Goal: Information Seeking & Learning: Learn about a topic

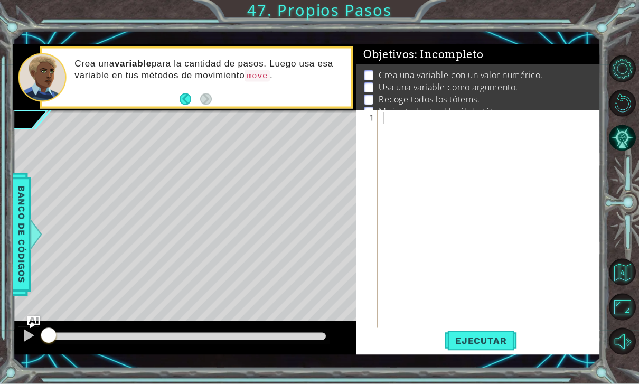
scroll to position [2, 0]
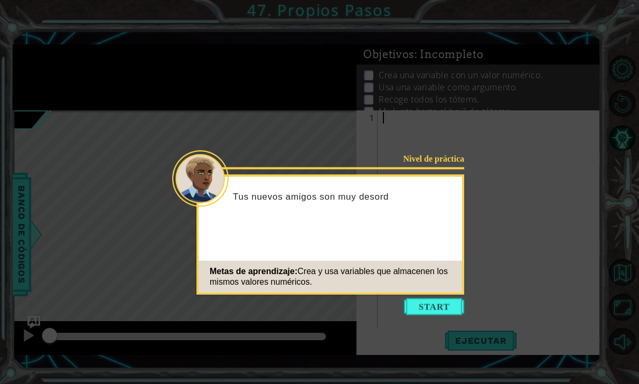
click at [433, 319] on icon at bounding box center [319, 192] width 639 height 384
click at [435, 306] on button "Start" at bounding box center [434, 306] width 60 height 17
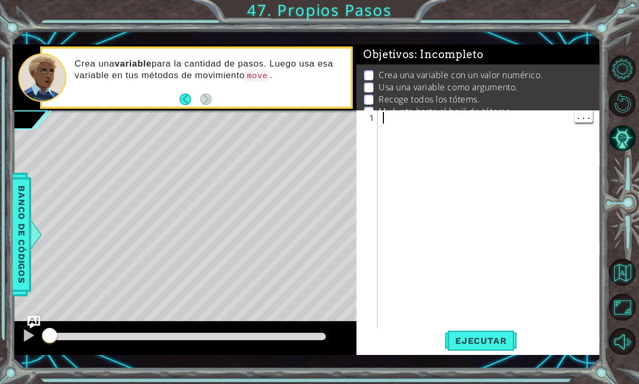
click at [399, 119] on div at bounding box center [492, 234] width 223 height 244
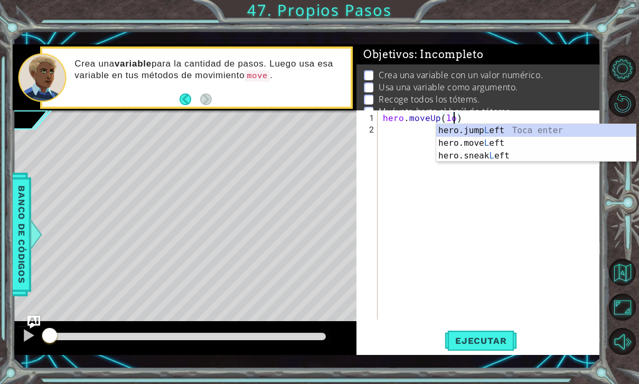
scroll to position [0, 4]
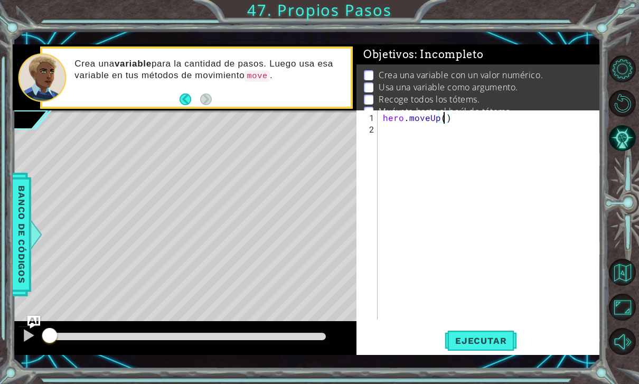
type textarea "hero.moveUp(3)"
click at [467, 346] on span "Ejecutar" at bounding box center [481, 340] width 72 height 11
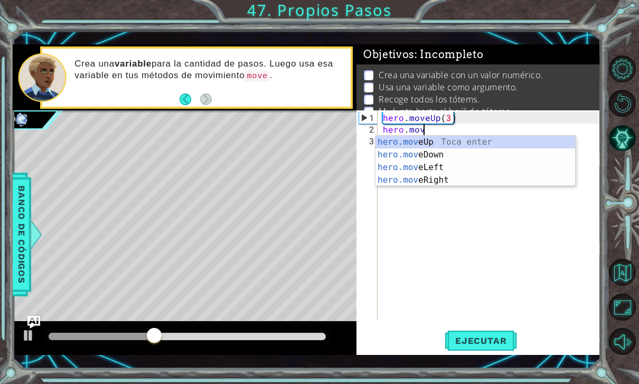
scroll to position [0, 2]
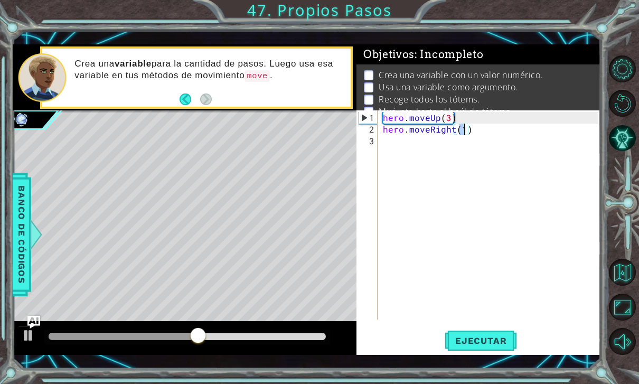
type textarea "hero.moveRight(3)"
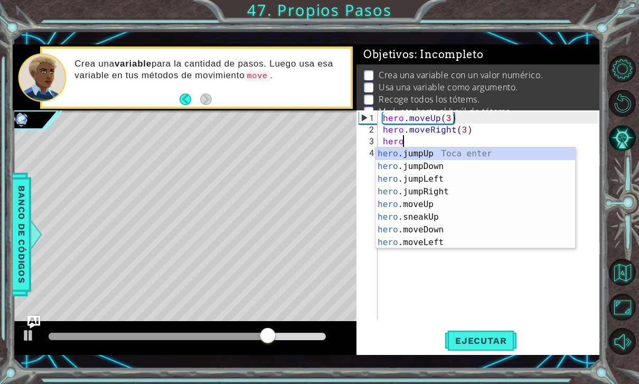
scroll to position [0, 1]
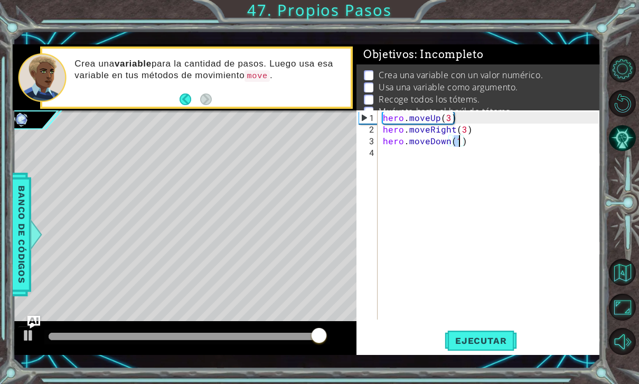
type textarea "hero.moveDown(3)"
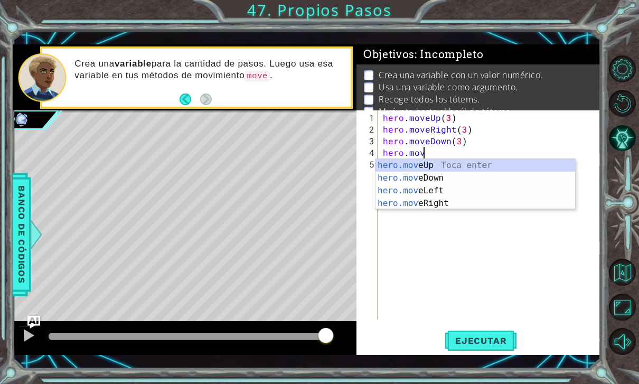
type textarea "hero.move"
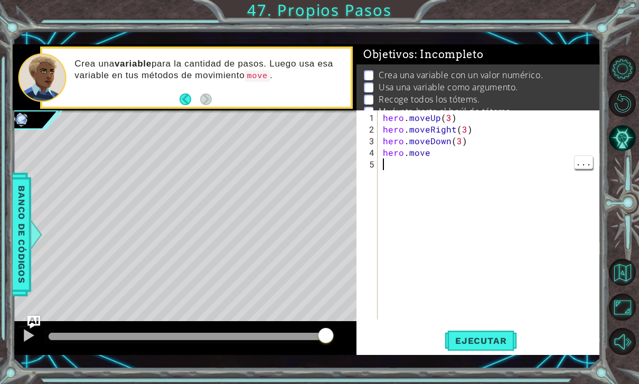
click at [454, 160] on div "hero . moveUp ( 3 ) hero . moveRight ( 3 ) hero . moveDown ( 3 ) hero . move" at bounding box center [492, 228] width 223 height 232
click at [436, 151] on div "hero . moveUp ( 3 ) hero . moveRight ( 3 ) hero . moveDown ( 3 ) hero . move" at bounding box center [492, 228] width 223 height 232
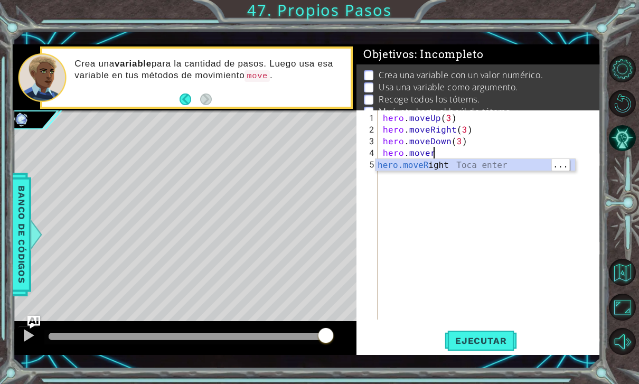
click at [501, 170] on div "hero.moveR ight Toca enter" at bounding box center [476, 178] width 200 height 38
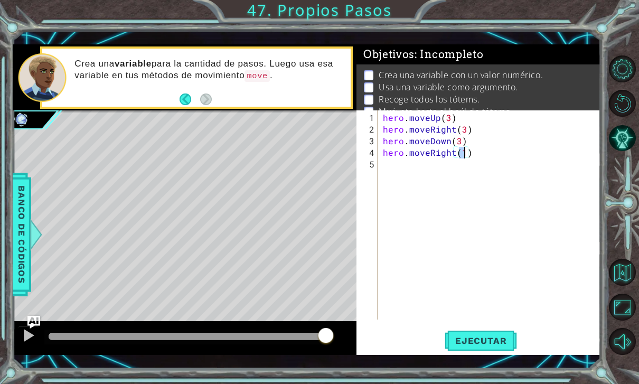
scroll to position [0, 5]
type textarea "hero.moveRight(3)"
click at [490, 349] on button "Ejecutar" at bounding box center [481, 340] width 72 height 24
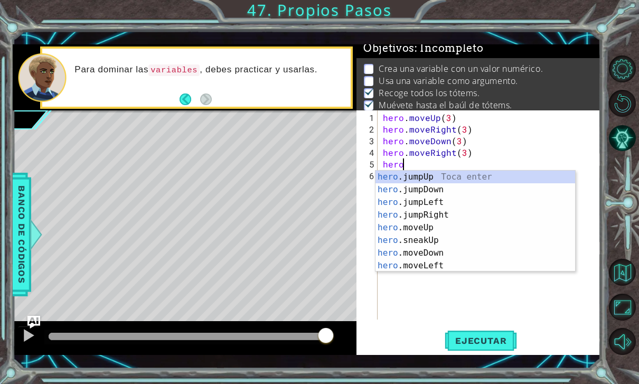
scroll to position [0, 1]
click at [177, 102] on div "Para dominar las variables , debes practicar y usarlas." at bounding box center [196, 78] width 308 height 58
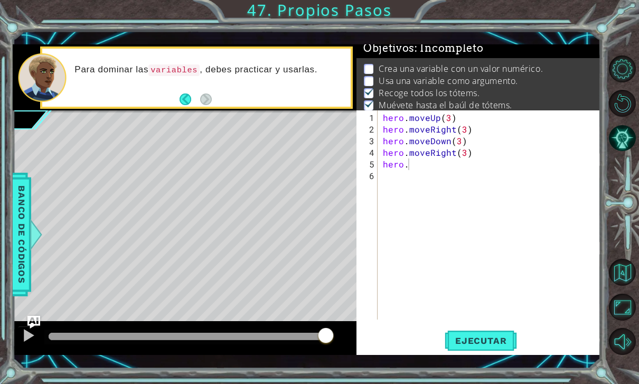
click at [187, 100] on button "Back" at bounding box center [190, 99] width 21 height 12
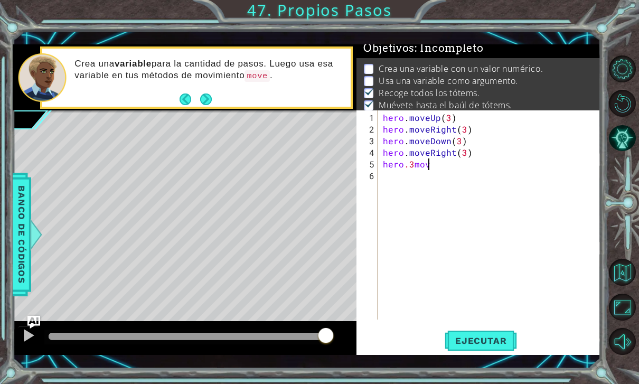
scroll to position [0, 3]
click at [483, 352] on button "Ejecutar" at bounding box center [481, 340] width 72 height 24
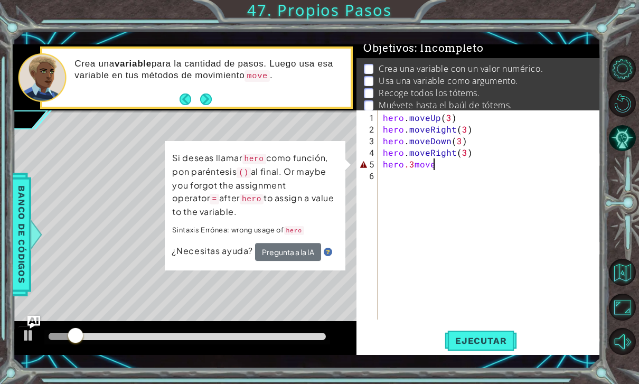
click at [302, 247] on button "Pregunta a la IA" at bounding box center [288, 252] width 66 height 18
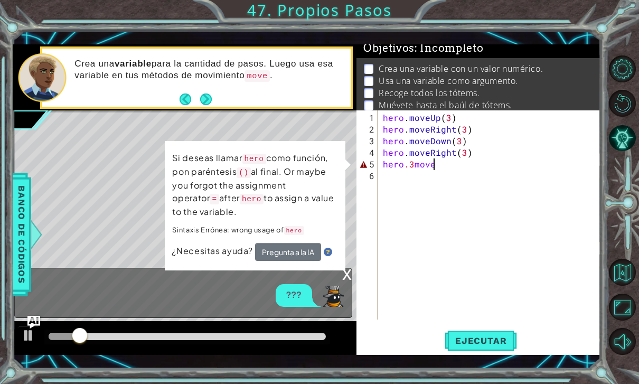
click at [310, 250] on button "Pregunta a la IA" at bounding box center [288, 252] width 66 height 18
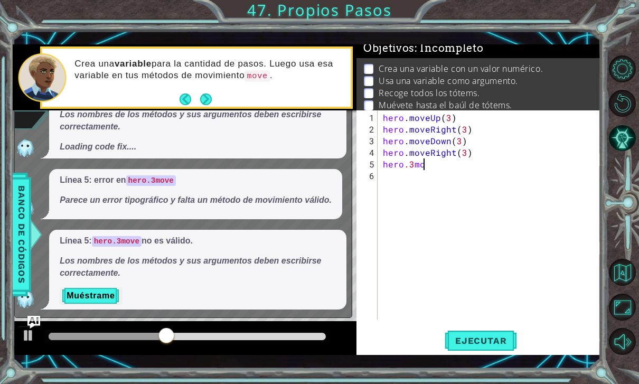
scroll to position [0, 2]
click at [32, 322] on img "Ask AI" at bounding box center [33, 322] width 13 height 13
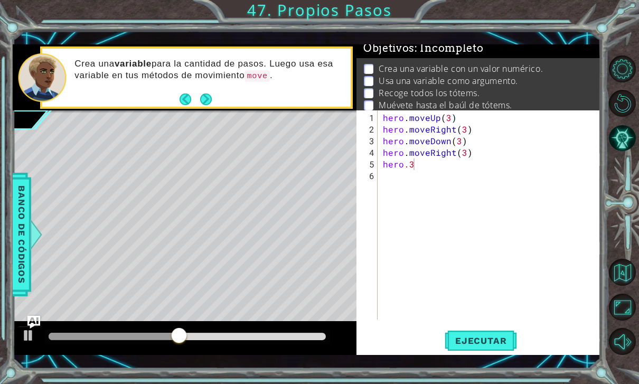
click at [24, 337] on div at bounding box center [29, 336] width 14 height 14
click at [34, 318] on img "Ask AI" at bounding box center [33, 322] width 13 height 13
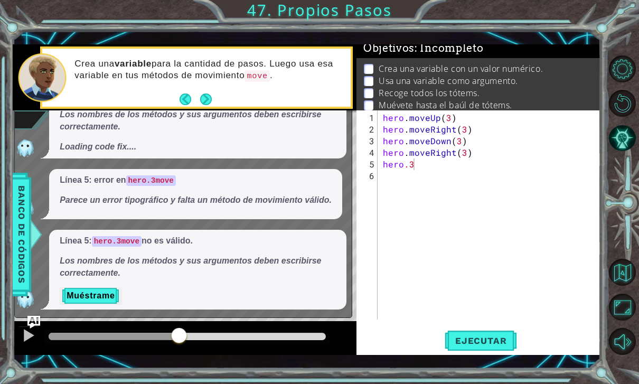
click at [34, 319] on img "Ask AI" at bounding box center [33, 322] width 13 height 13
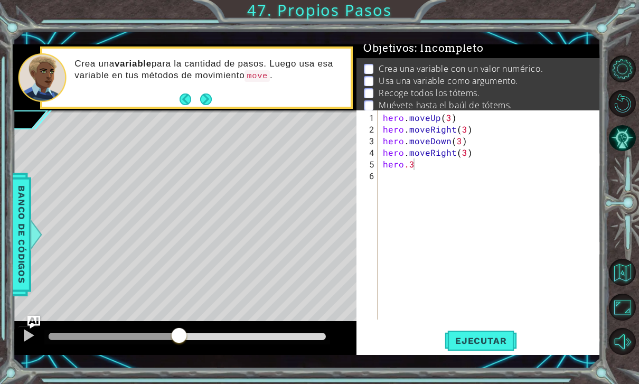
click at [22, 346] on button at bounding box center [28, 337] width 21 height 22
type textarea "hero."
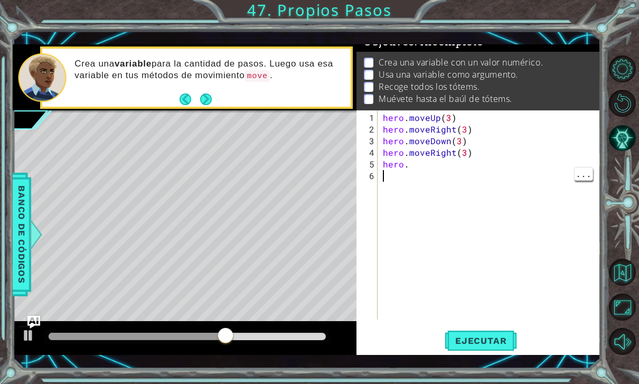
scroll to position [13, 0]
click at [370, 101] on p at bounding box center [369, 99] width 10 height 10
click at [506, 339] on span "Ejecutar" at bounding box center [481, 340] width 72 height 11
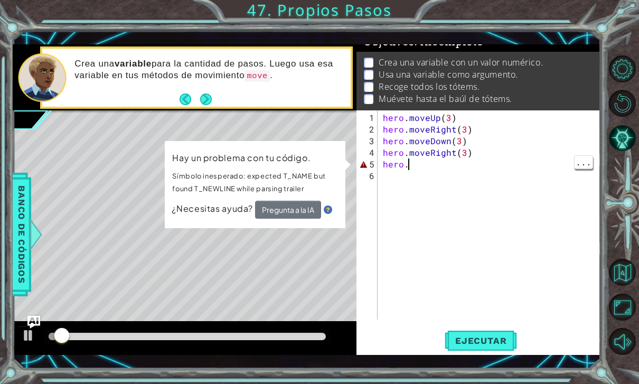
click at [412, 162] on div "hero . moveUp ( 3 ) hero . moveRight ( 3 ) hero . moveDown ( 3 ) hero . moveRig…" at bounding box center [492, 228] width 223 height 232
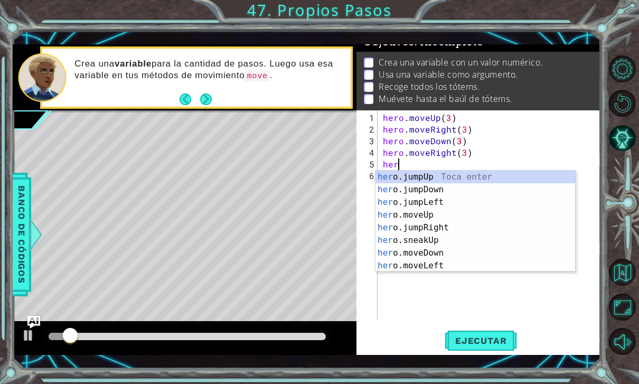
type textarea "h"
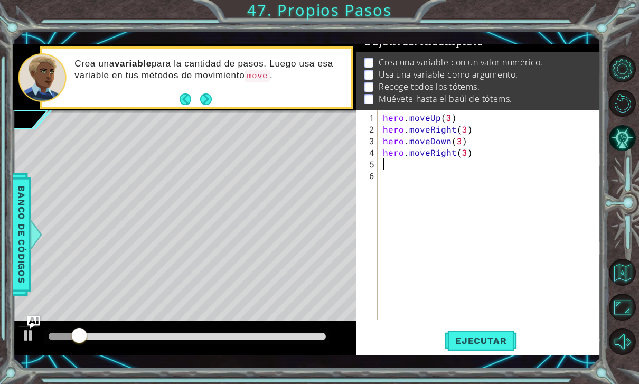
click at [501, 342] on span "Ejecutar" at bounding box center [481, 340] width 72 height 11
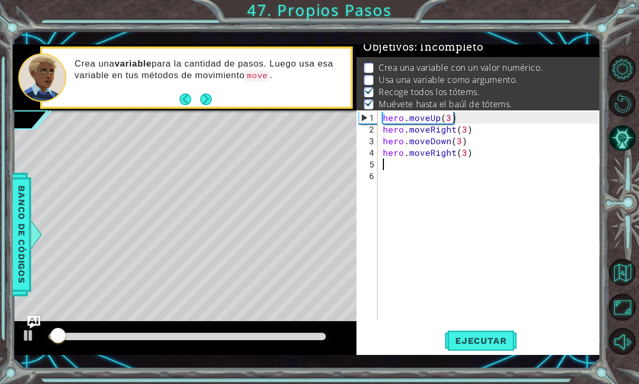
scroll to position [6, 0]
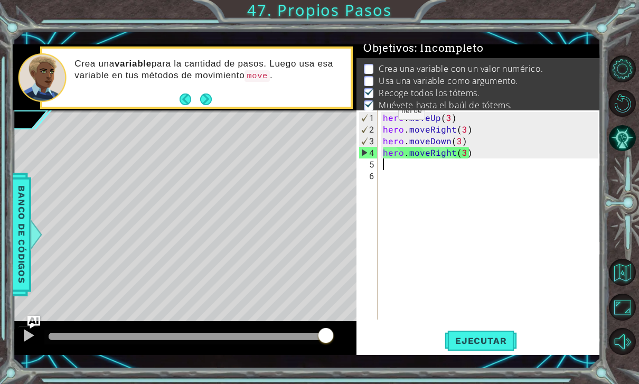
click at [374, 125] on div "2" at bounding box center [368, 130] width 18 height 12
click at [374, 117] on div "1" at bounding box center [368, 118] width 18 height 12
type textarea "hero.moveUp(3)"
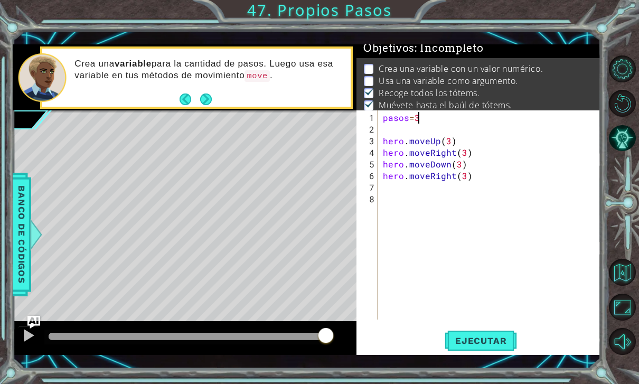
scroll to position [0, 2]
click at [496, 344] on span "Ejecutar" at bounding box center [481, 340] width 72 height 11
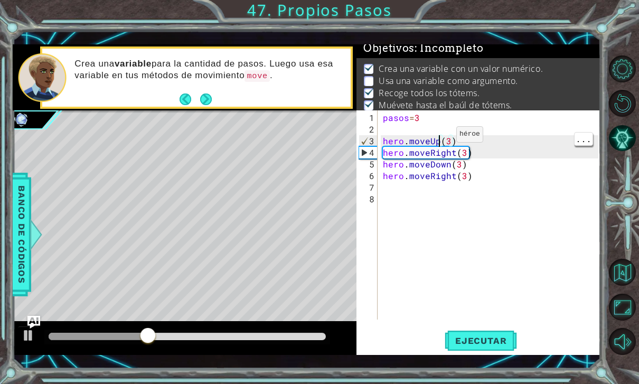
click at [438, 139] on div "pasos = 3 hero . moveUp ( 3 ) hero . moveRight ( 3 ) hero . moveDown ( 3 ) hero…" at bounding box center [492, 228] width 223 height 232
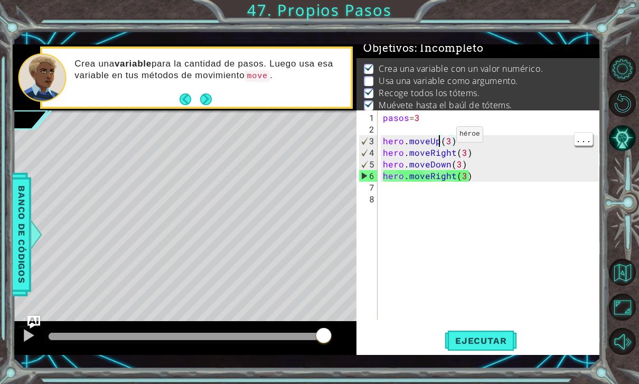
click at [452, 147] on div "pasos = 3 hero . moveUp ( 3 ) hero . moveRight ( 3 ) hero . moveDown ( 3 ) hero…" at bounding box center [492, 228] width 223 height 232
click at [443, 138] on div "pasos = 3 hero . moveUp ( 3 ) hero . moveRight ( 3 ) hero . moveDown ( 3 ) hero…" at bounding box center [492, 228] width 223 height 232
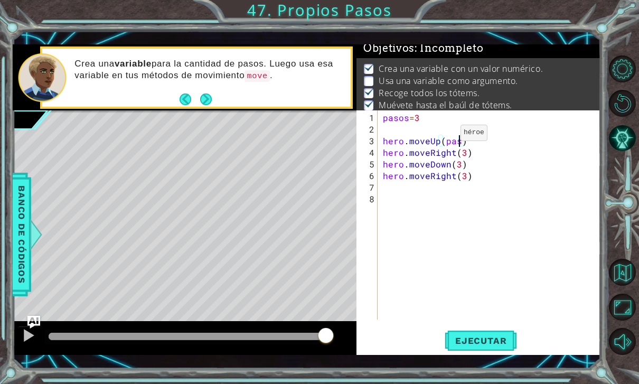
scroll to position [0, 5]
type textarea "hero.moveUp(pasos)"
click at [494, 349] on button "Ejecutar" at bounding box center [481, 340] width 72 height 24
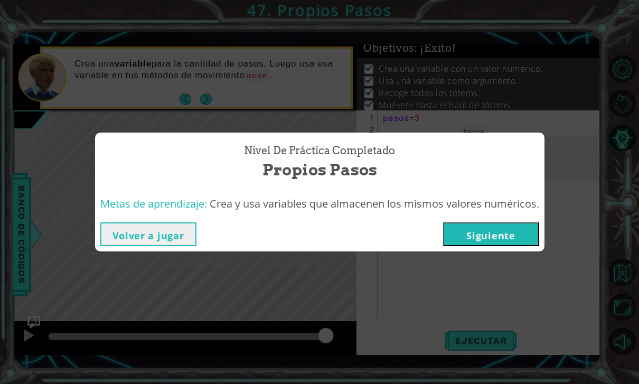
click at [511, 236] on button "Siguiente" at bounding box center [491, 234] width 96 height 24
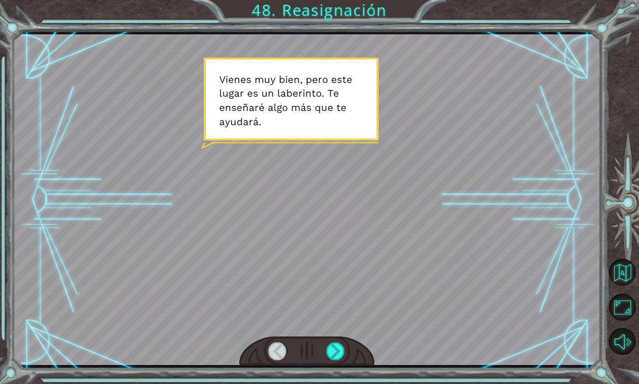
click at [335, 350] on div at bounding box center [335, 351] width 18 height 18
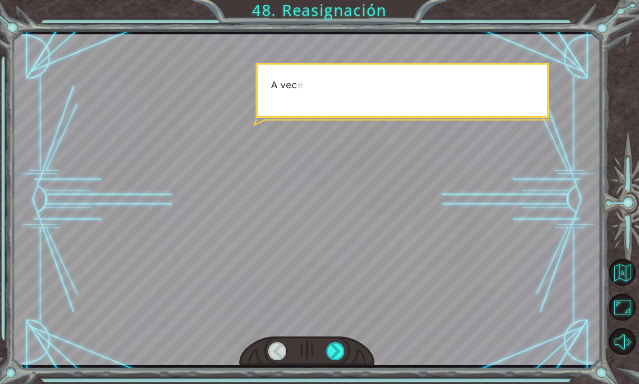
click at [336, 349] on div at bounding box center [335, 351] width 18 height 18
click at [339, 344] on div at bounding box center [335, 351] width 18 height 18
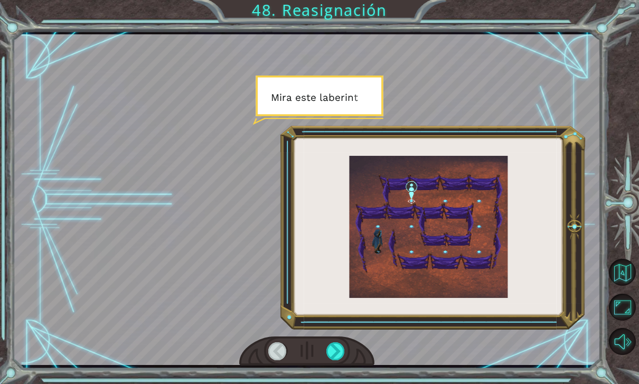
click at [336, 350] on div at bounding box center [335, 351] width 18 height 18
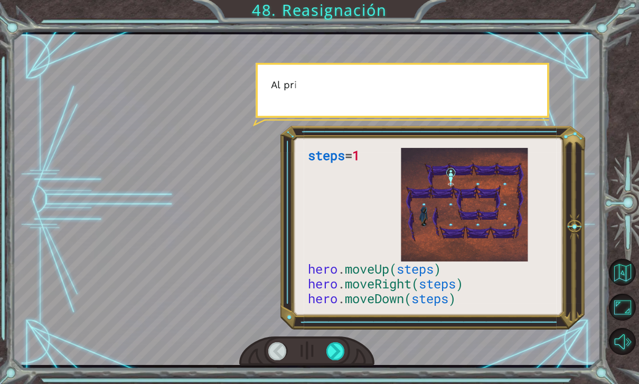
click at [335, 347] on div at bounding box center [335, 351] width 18 height 18
click at [340, 351] on div at bounding box center [335, 351] width 18 height 18
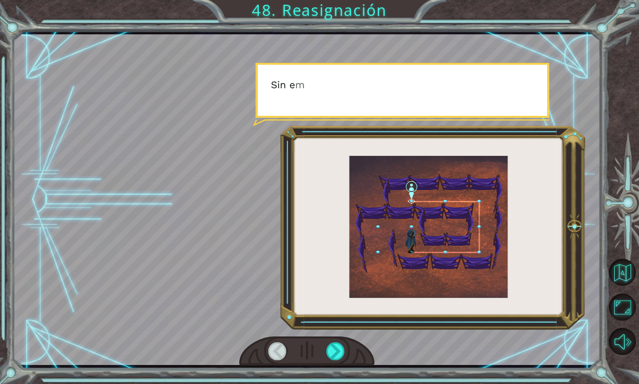
click at [338, 352] on div at bounding box center [335, 351] width 18 height 18
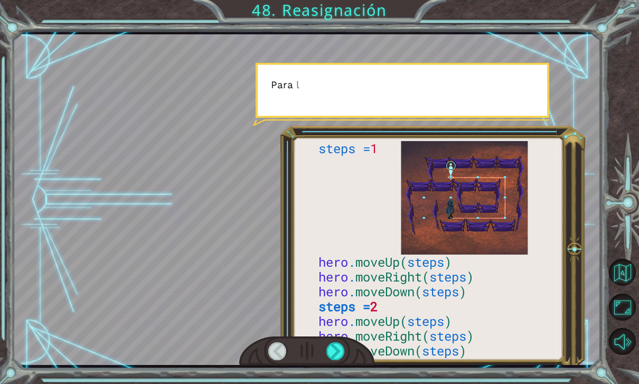
click at [341, 351] on div at bounding box center [335, 351] width 18 height 18
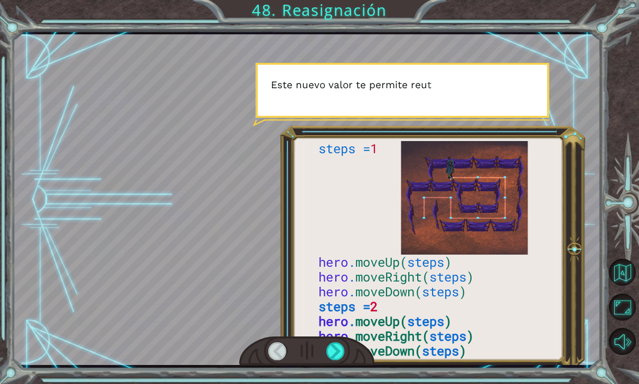
click at [274, 348] on div at bounding box center [277, 351] width 18 height 18
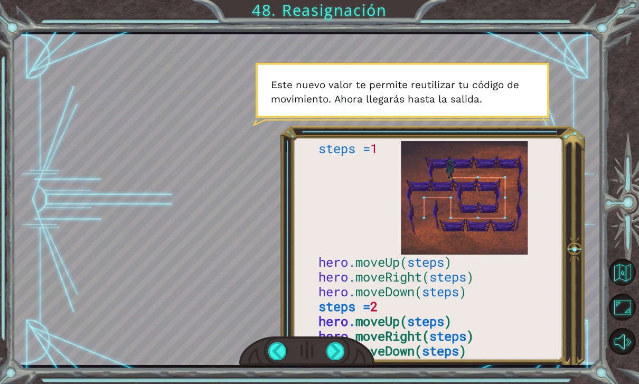
click at [332, 348] on div at bounding box center [335, 351] width 18 height 18
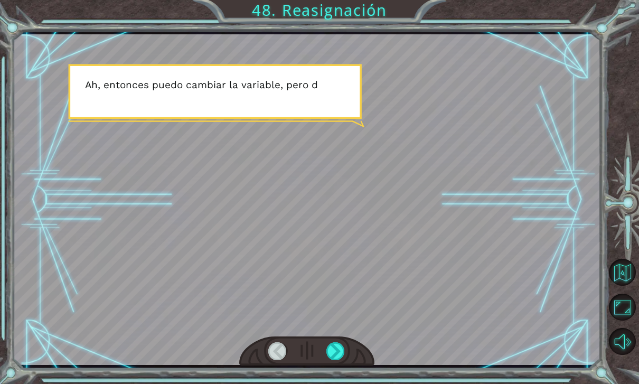
click at [335, 348] on div at bounding box center [335, 351] width 18 height 18
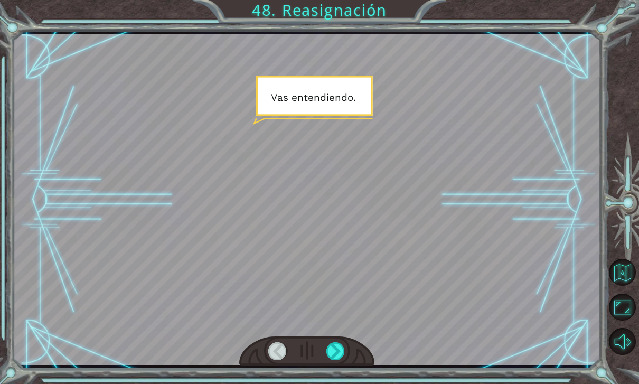
click at [339, 356] on div at bounding box center [335, 351] width 18 height 18
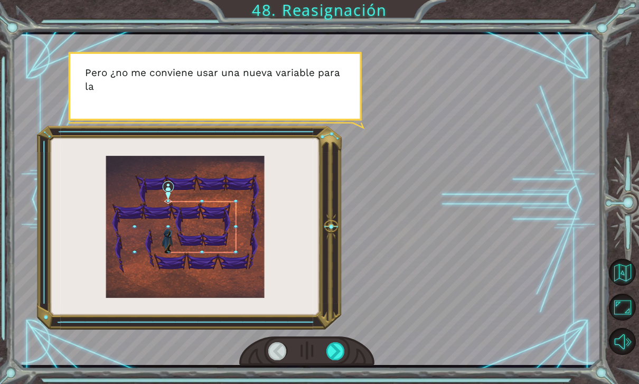
click at [335, 360] on div at bounding box center [335, 351] width 18 height 18
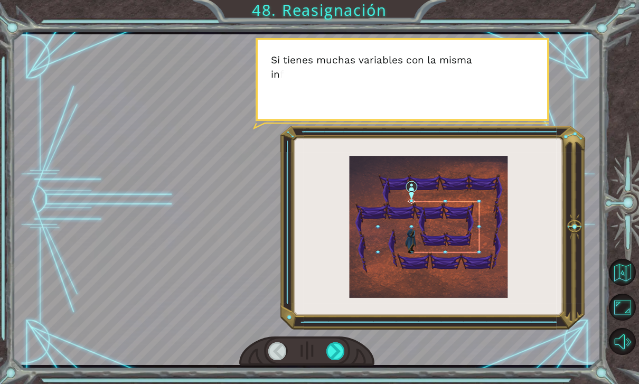
click at [345, 358] on div at bounding box center [335, 351] width 18 height 18
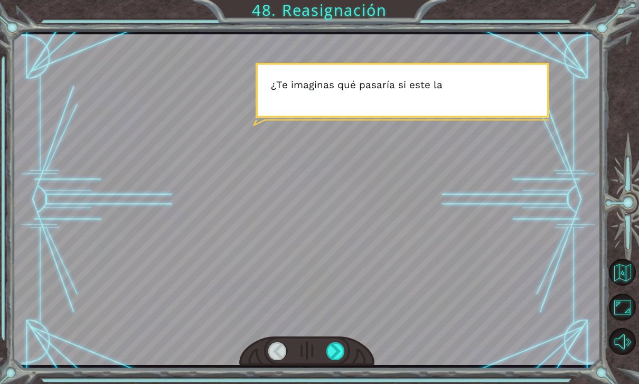
click at [336, 349] on div at bounding box center [335, 351] width 18 height 18
click at [336, 353] on div at bounding box center [335, 351] width 18 height 18
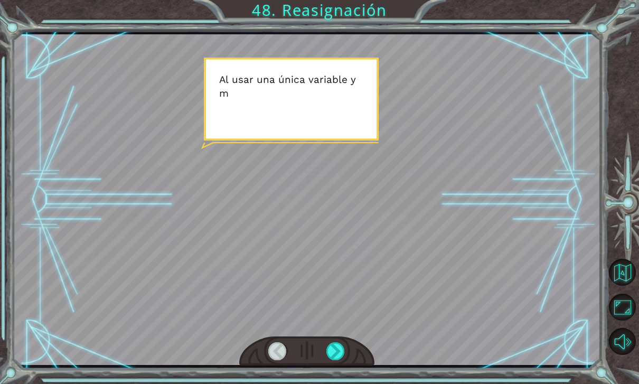
click at [339, 355] on div at bounding box center [335, 351] width 18 height 18
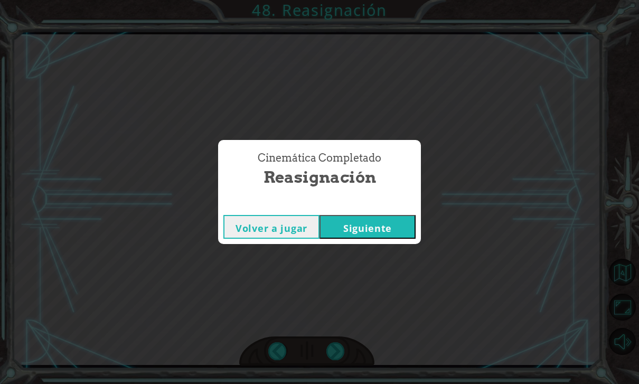
click at [336, 225] on button "Siguiente" at bounding box center [368, 227] width 96 height 24
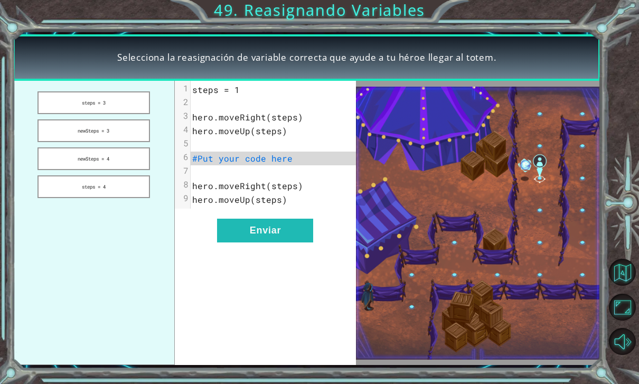
click at [72, 107] on button "steps = 3" at bounding box center [94, 102] width 113 height 23
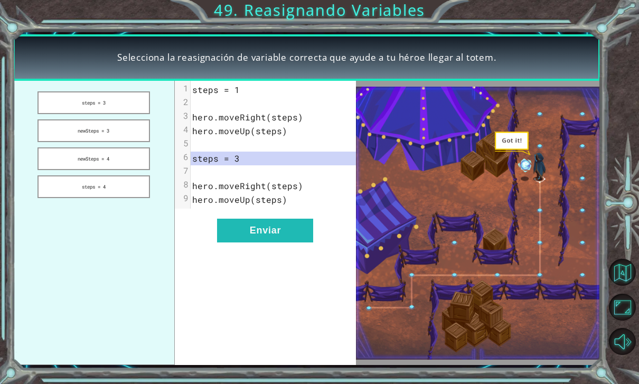
click at [228, 236] on button "Enviar" at bounding box center [265, 231] width 96 height 24
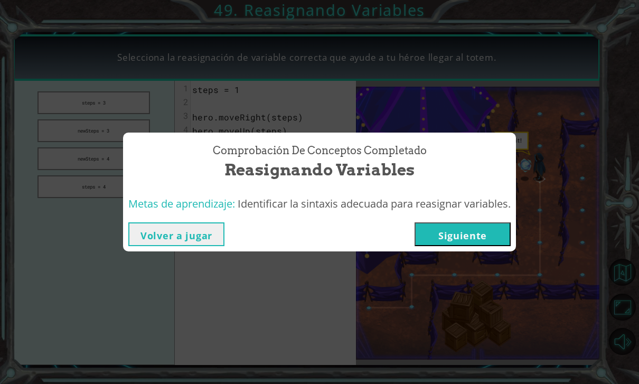
click at [446, 241] on button "Siguiente" at bounding box center [463, 234] width 96 height 24
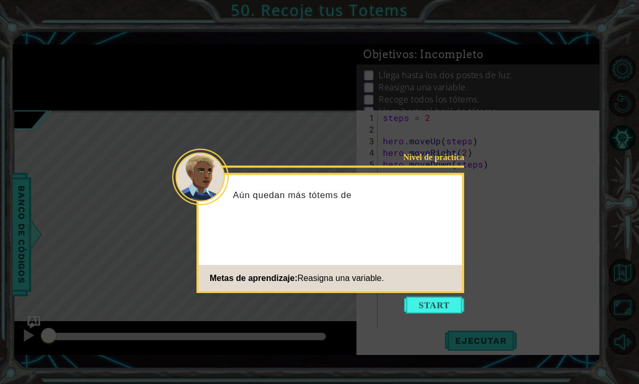
click at [427, 313] on button "Start" at bounding box center [434, 305] width 60 height 17
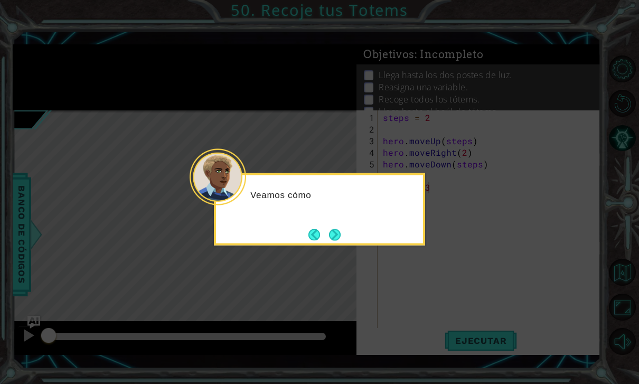
click at [341, 235] on button "Next" at bounding box center [335, 235] width 14 height 14
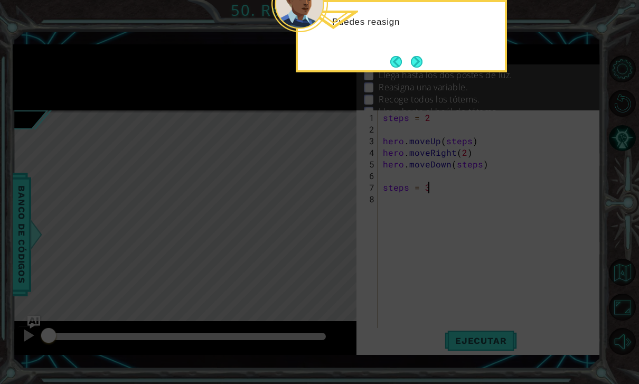
click at [416, 61] on button "Next" at bounding box center [416, 61] width 13 height 13
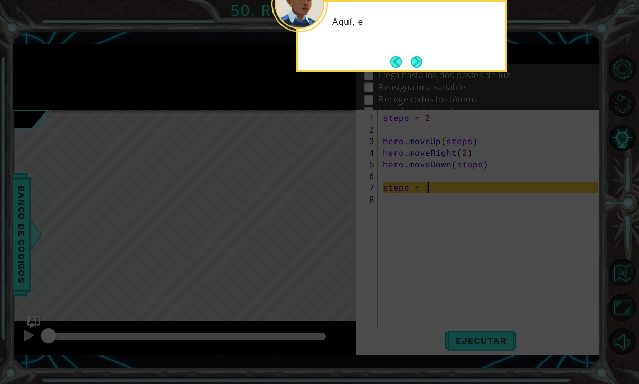
click at [417, 66] on button "Next" at bounding box center [417, 62] width 12 height 12
click at [416, 67] on button "Next" at bounding box center [417, 61] width 12 height 12
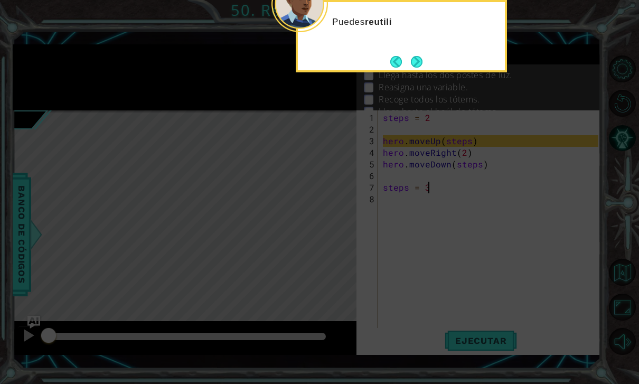
click at [411, 62] on button "Next" at bounding box center [417, 61] width 12 height 12
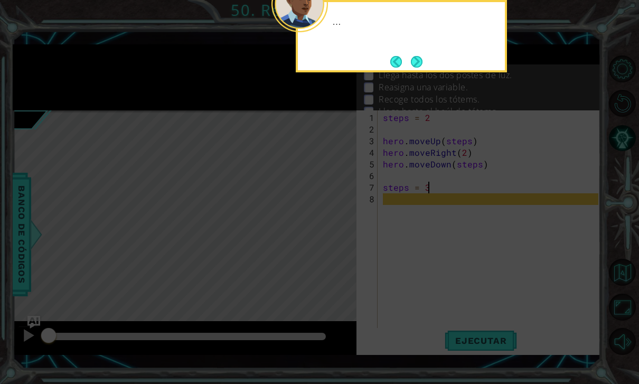
click at [413, 62] on button "Next" at bounding box center [417, 62] width 12 height 12
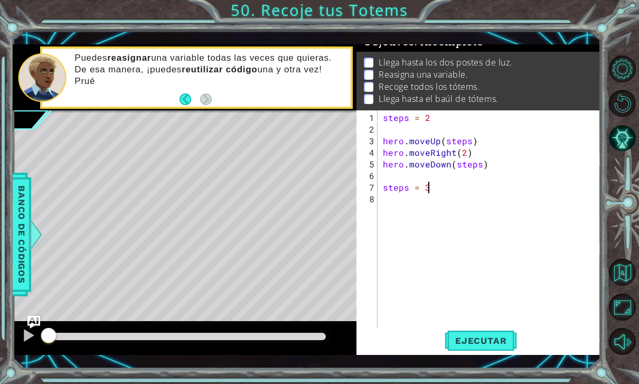
scroll to position [13, 0]
click at [471, 332] on button "Ejecutar" at bounding box center [481, 340] width 72 height 24
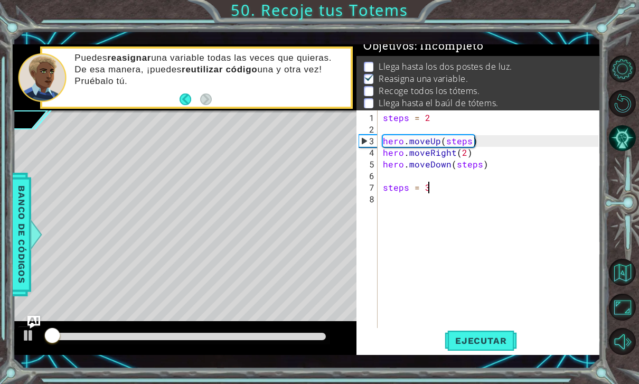
scroll to position [6, 0]
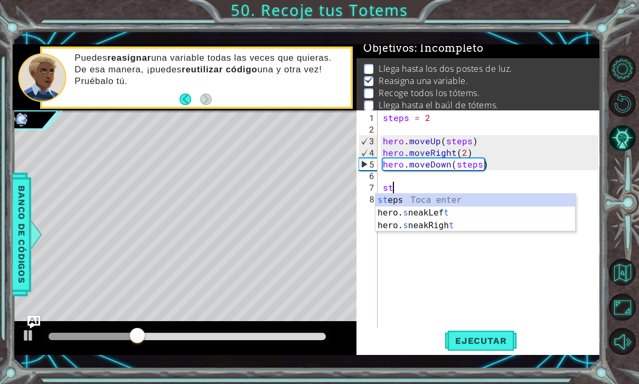
type textarea "s"
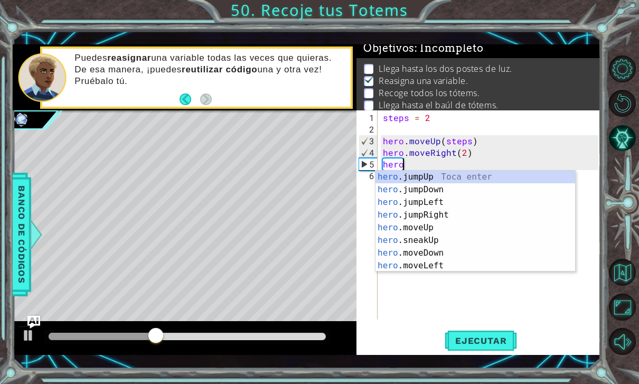
type textarea "h"
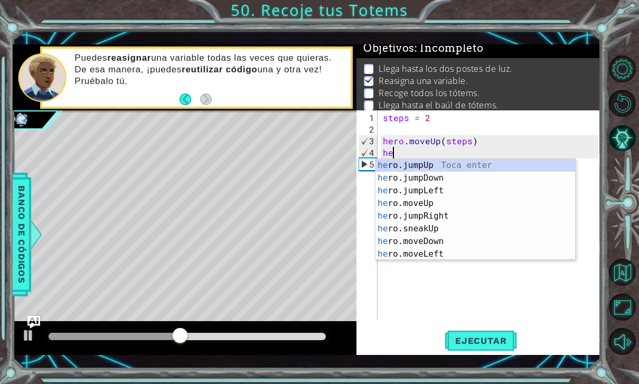
type textarea "h"
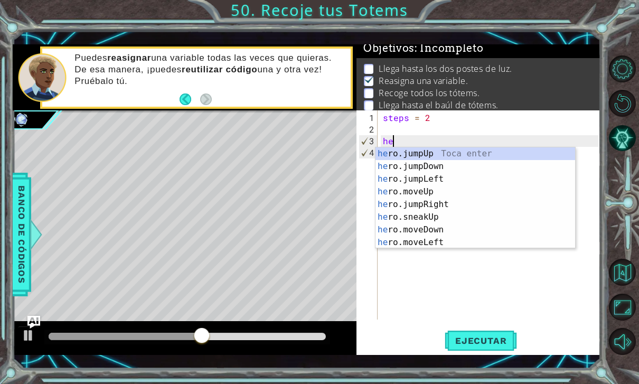
type textarea "h"
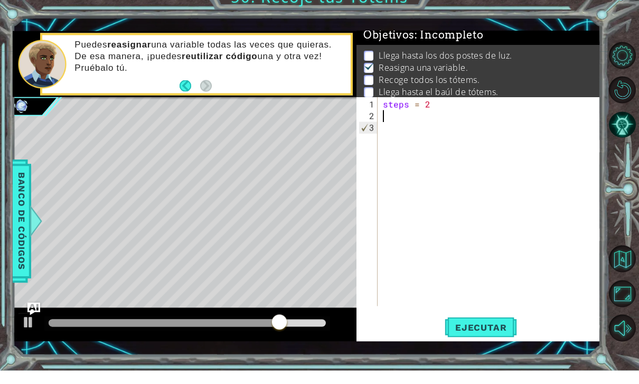
scroll to position [2, 0]
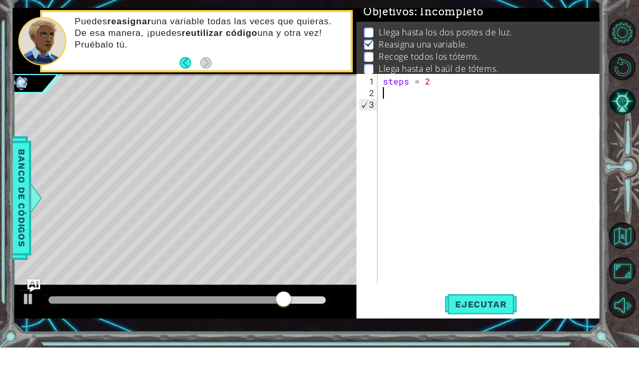
click at [483, 335] on span "Ejecutar" at bounding box center [481, 340] width 72 height 11
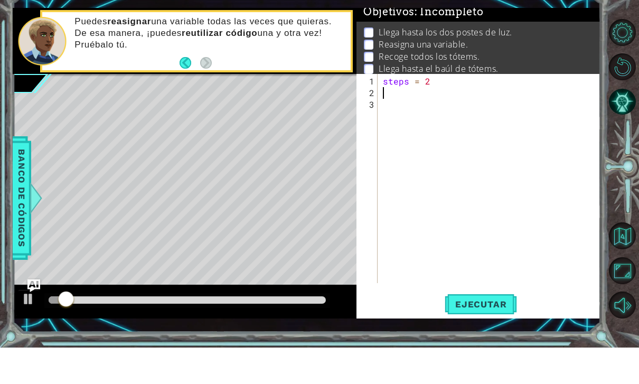
click at [496, 328] on button "Ejecutar" at bounding box center [481, 340] width 72 height 24
click at [502, 335] on span "Ejecutar" at bounding box center [481, 340] width 72 height 11
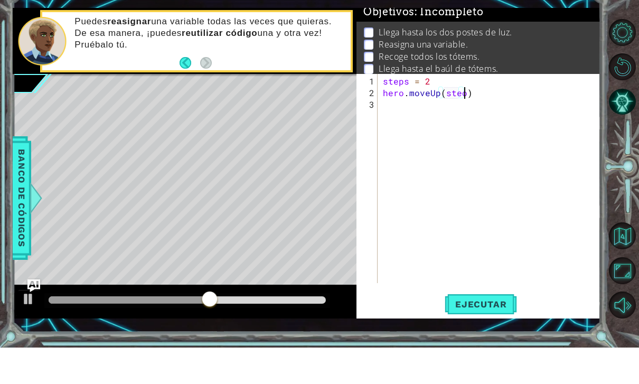
scroll to position [0, 5]
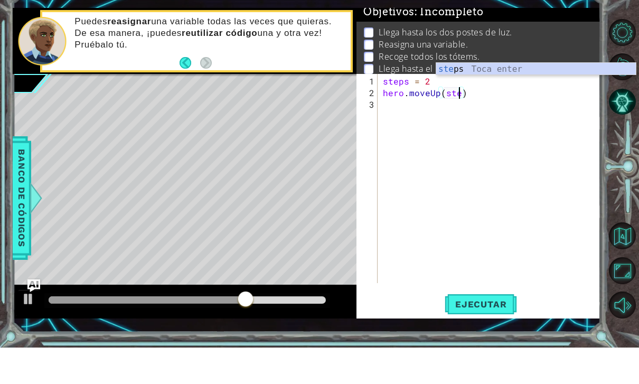
type textarea "hero.moveUp(steps)"
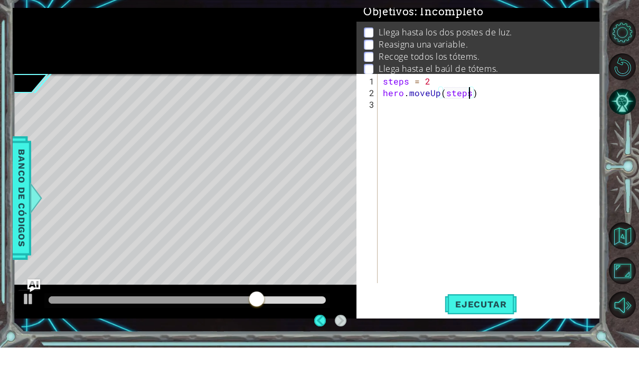
click at [489, 116] on div "steps = 2 hero . moveUp ( steps )" at bounding box center [492, 228] width 223 height 232
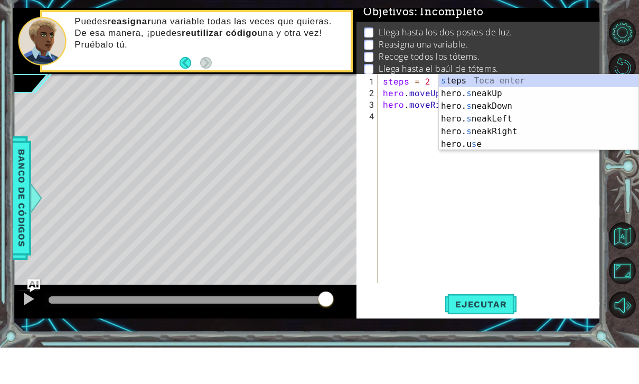
type textarea "hero.moveRight(steps)"
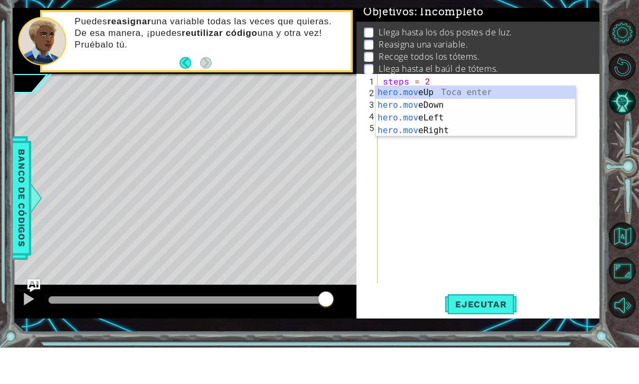
scroll to position [0, 2]
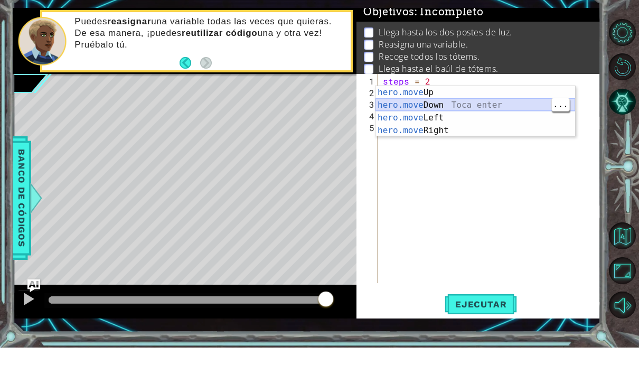
click at [509, 123] on div "hero.move Up Toca enter hero.move Down Toca enter hero.move Left Toca enter her…" at bounding box center [476, 161] width 200 height 76
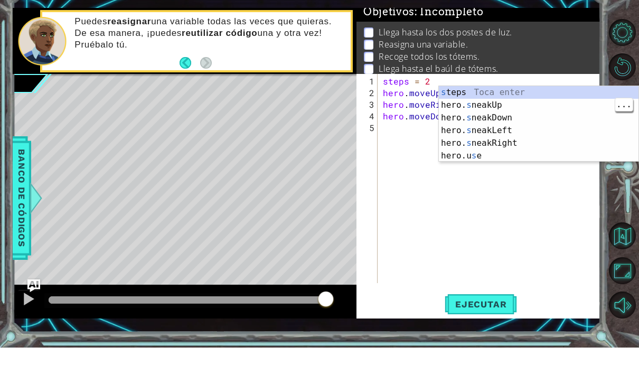
scroll to position [0, 5]
type textarea "hero.moveDown(steps)"
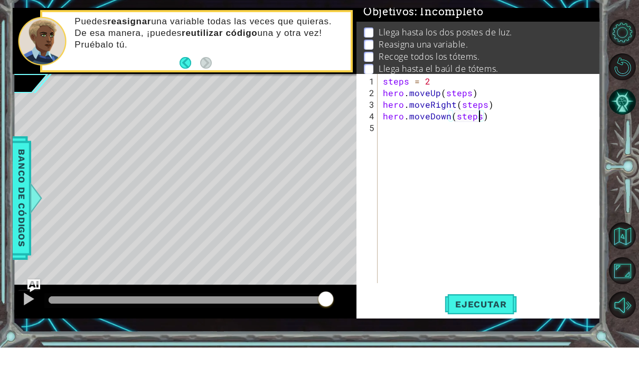
click at [27, 329] on div at bounding box center [29, 336] width 14 height 14
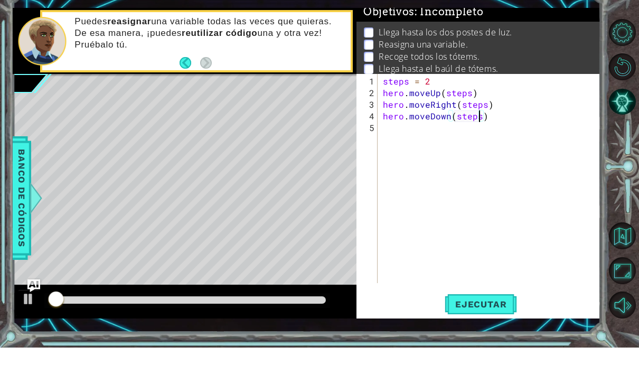
click at [460, 335] on span "Ejecutar" at bounding box center [481, 340] width 72 height 11
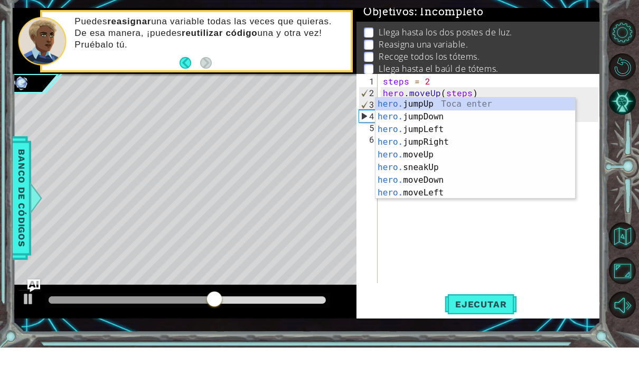
scroll to position [0, 1]
type textarea "her"
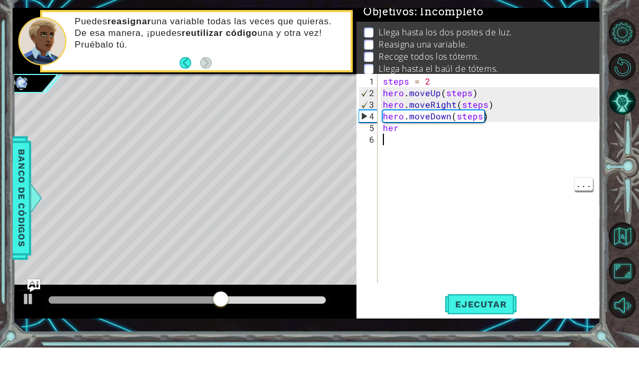
scroll to position [0, 0]
click at [400, 129] on div "steps = 2 hero . moveUp ( steps ) hero . moveRight ( steps ) hero . moveDown ( …" at bounding box center [492, 228] width 223 height 232
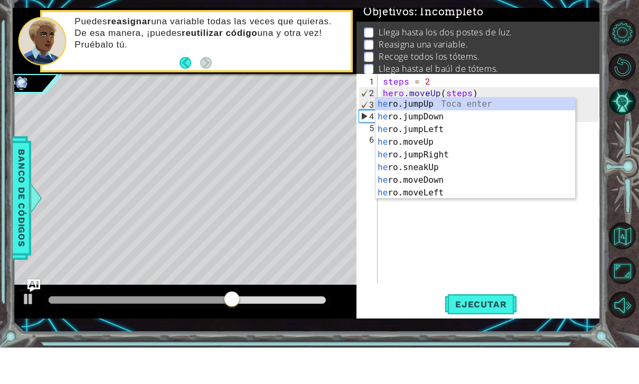
type textarea "h"
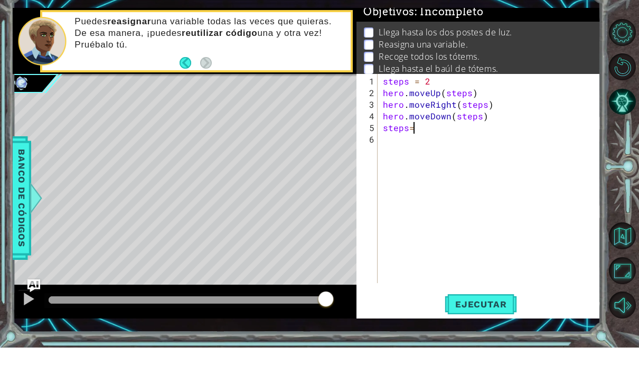
scroll to position [0, 2]
type textarea "steps=3"
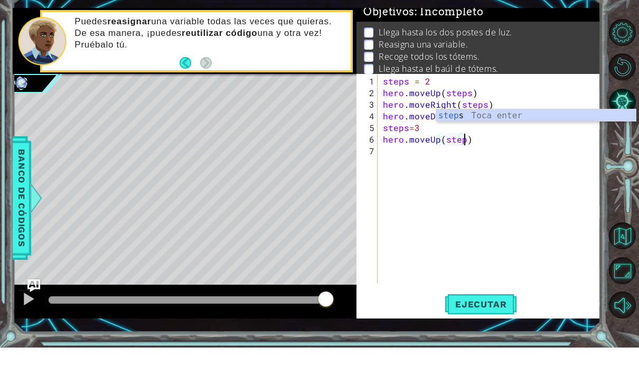
scroll to position [0, 5]
type textarea "hero.moveUp(steps)"
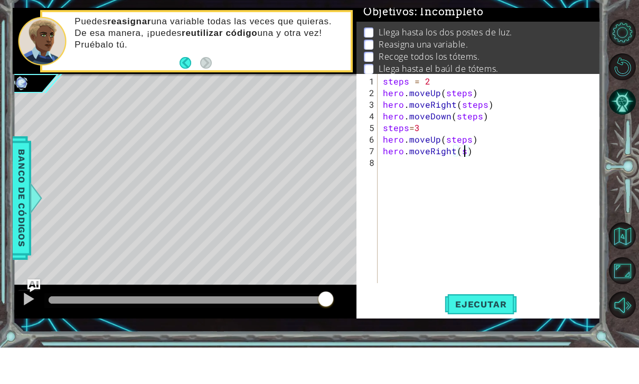
type textarea "hero.moveRight(steps)"
click at [496, 335] on span "Ejecutar" at bounding box center [481, 340] width 72 height 11
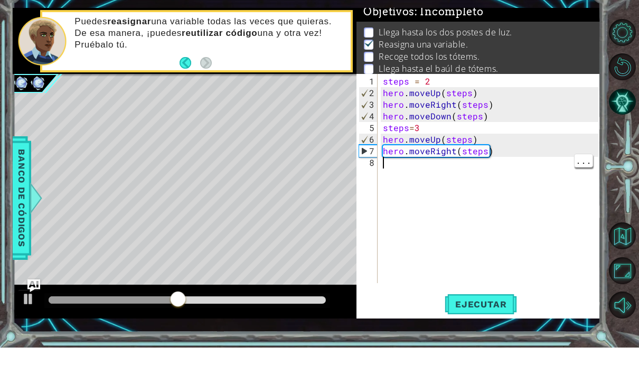
type textarea "hero.moveRight(steps)"
click at [524, 156] on div "steps = 2 hero . moveUp ( steps ) hero . moveRight ( steps ) hero . moveDown ( …" at bounding box center [492, 228] width 223 height 232
type textarea "hero.moveRight(steps)"
click at [510, 153] on div "steps = 2 hero . moveUp ( steps ) hero . moveRight ( steps ) hero . moveDown ( …" at bounding box center [492, 228] width 223 height 232
click at [510, 152] on div "steps = 2 hero . moveUp ( steps ) hero . moveRight ( steps ) hero . moveDown ( …" at bounding box center [492, 228] width 223 height 232
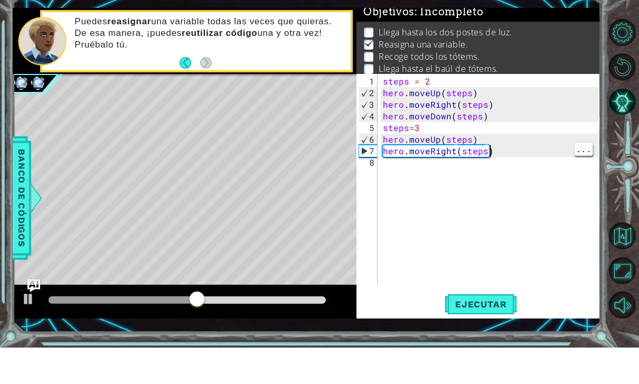
click at [510, 153] on div "steps = 2 hero . moveUp ( steps ) hero . moveRight ( steps ) hero . moveDown ( …" at bounding box center [492, 228] width 223 height 232
click at [416, 162] on div "steps = 2 hero . moveUp ( steps ) hero . moveRight ( steps ) hero . moveDown ( …" at bounding box center [492, 228] width 223 height 232
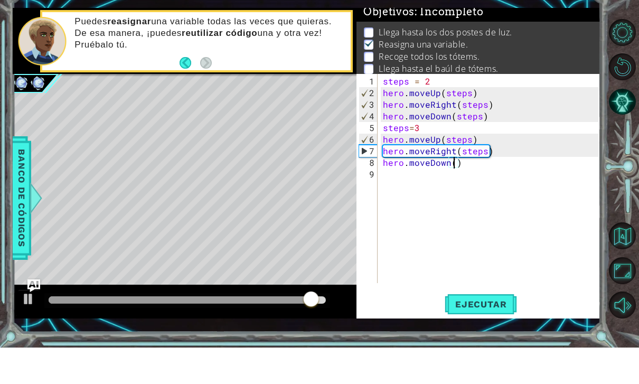
scroll to position [0, 5]
type textarea "hero.moveDown(steps)"
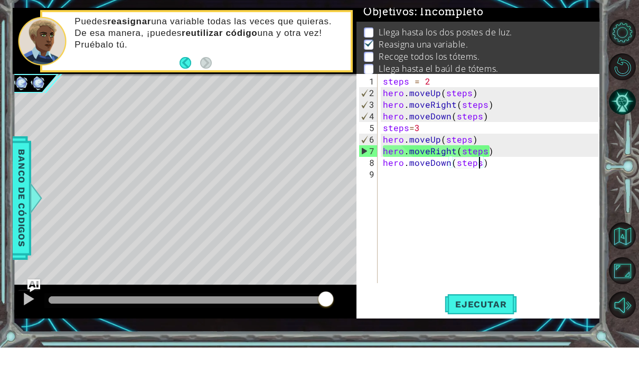
click at [500, 335] on span "Ejecutar" at bounding box center [481, 340] width 72 height 11
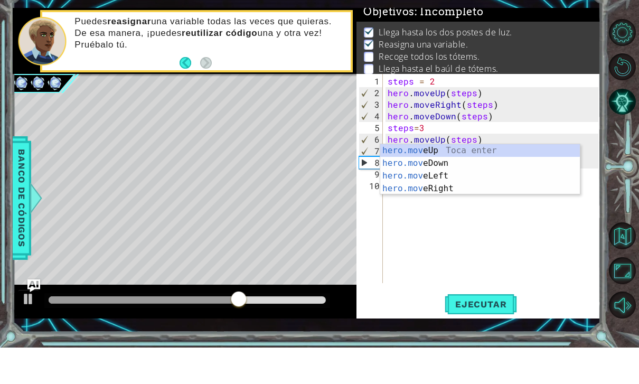
scroll to position [0, 2]
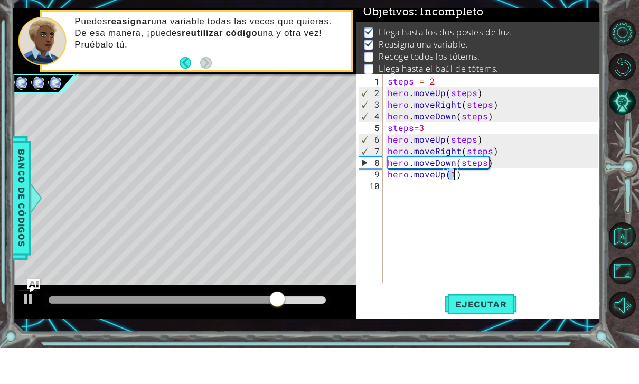
type textarea "hero.moveUp(4)"
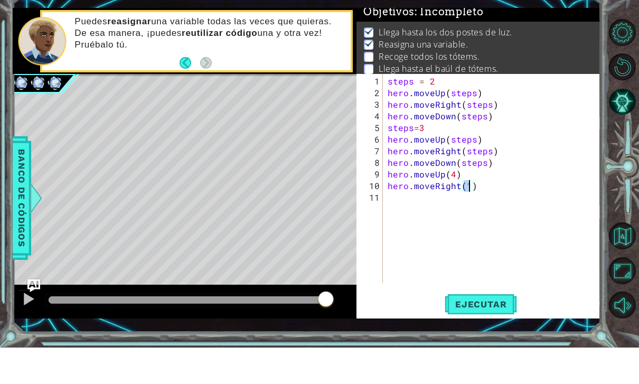
type textarea "hero.moveRight(3)"
type textarea "hero.moveDown(4)"
click at [499, 328] on button "Ejecutar" at bounding box center [481, 340] width 72 height 24
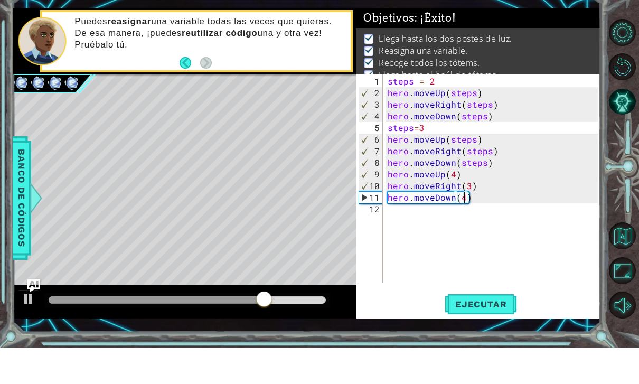
scroll to position [0, 0]
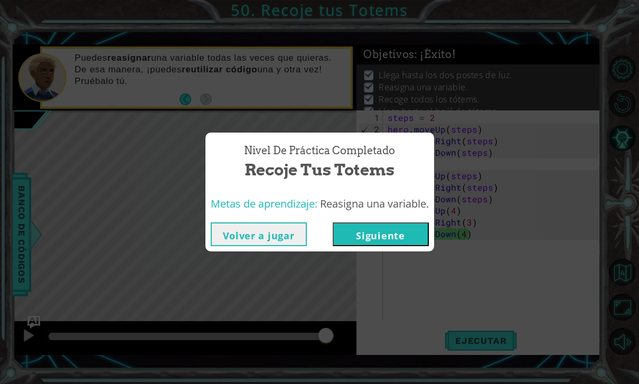
click at [354, 227] on button "Siguiente" at bounding box center [381, 234] width 96 height 24
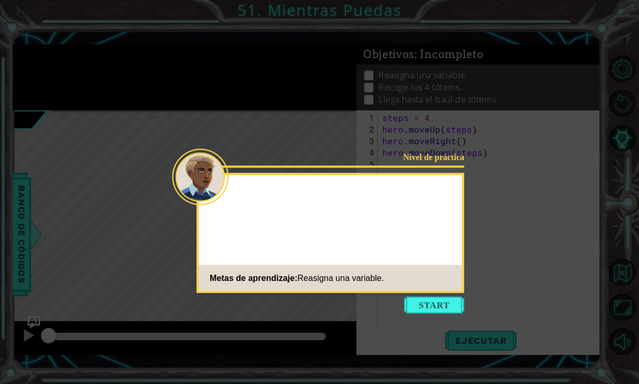
scroll to position [34, 0]
